Goal: Find specific page/section: Find specific page/section

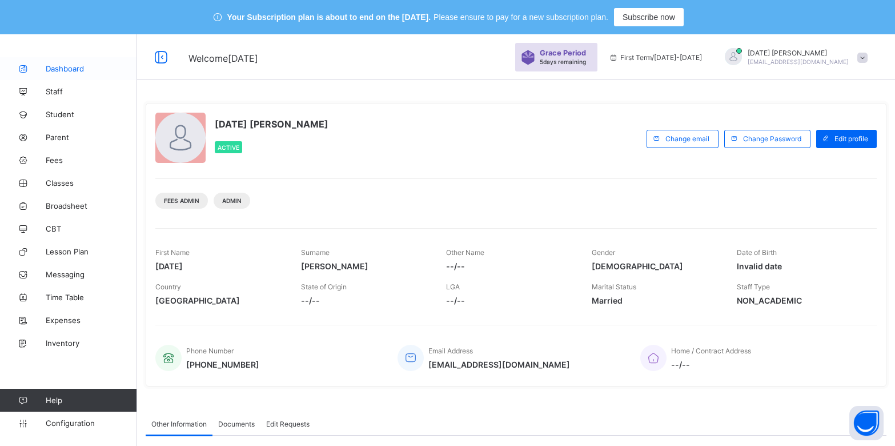
click at [69, 69] on span "Dashboard" at bounding box center [91, 68] width 91 height 9
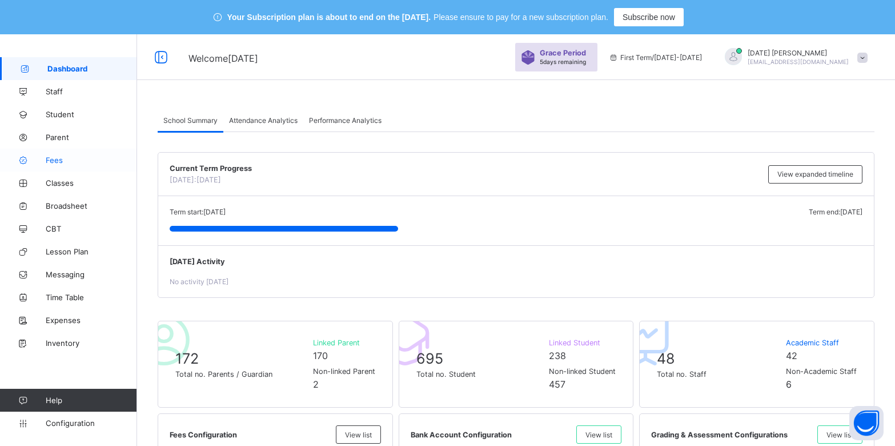
click at [55, 159] on span "Fees" at bounding box center [91, 159] width 91 height 9
